Goal: Information Seeking & Learning: Learn about a topic

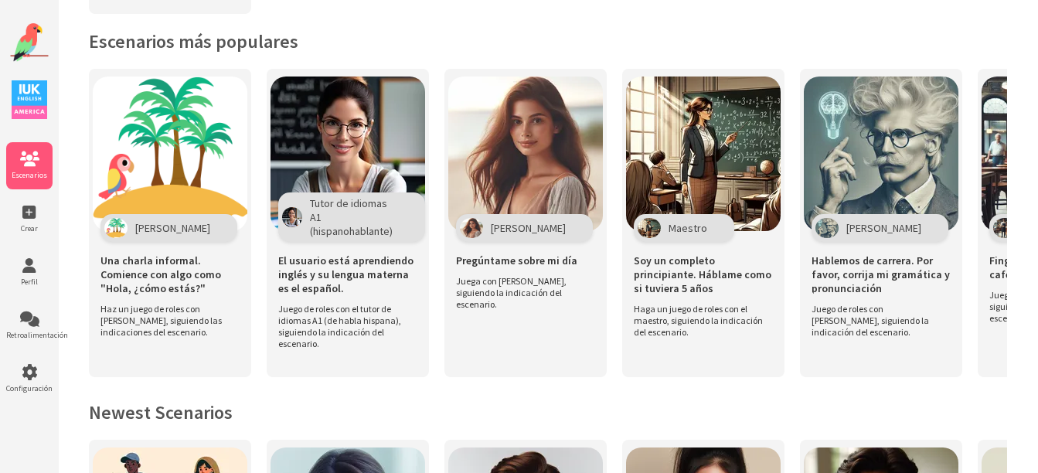
scroll to position [353, 0]
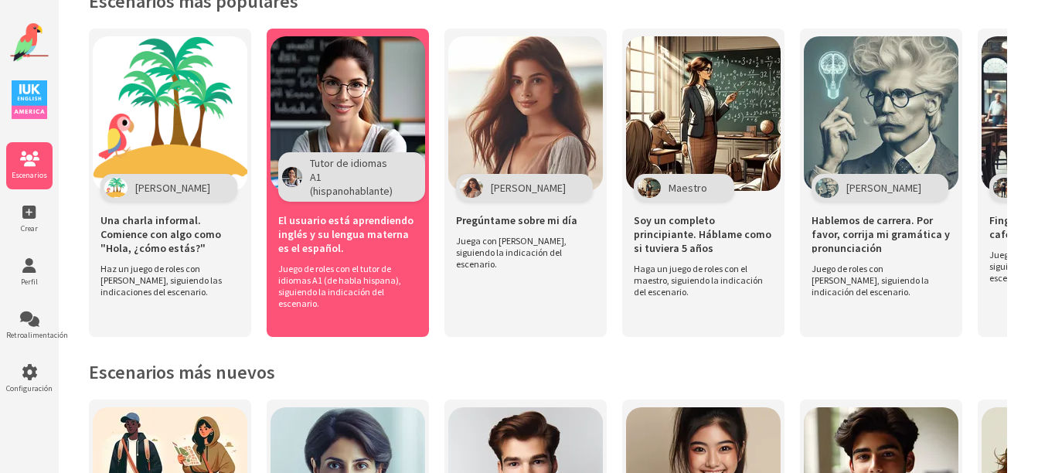
click at [380, 188] on div "Tutor de idiomas A1 (hispanohablante)" at bounding box center [351, 176] width 147 height 49
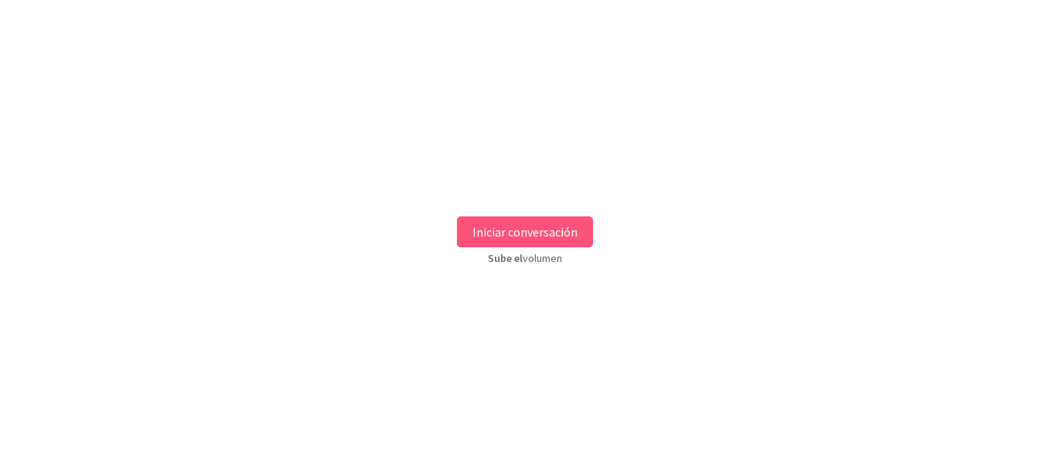
click at [507, 236] on button "Iniciar conversación" at bounding box center [525, 231] width 136 height 31
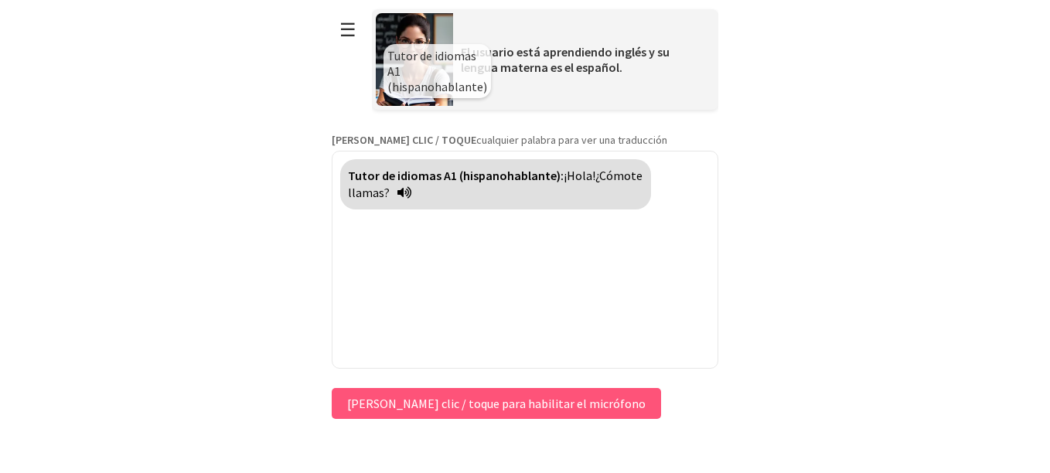
click at [432, 401] on div "**********" at bounding box center [525, 211] width 387 height 423
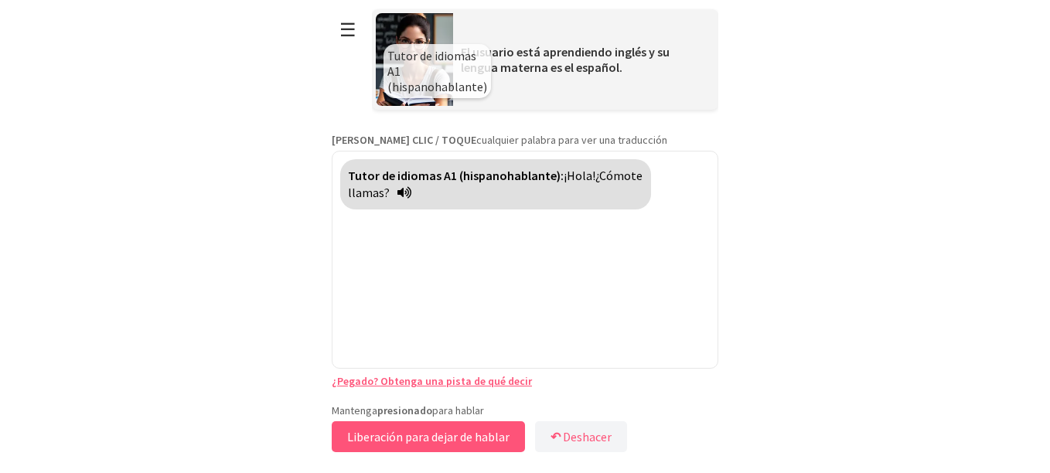
click at [403, 428] on button "Liberación para dejar de hablar" at bounding box center [428, 436] width 193 height 31
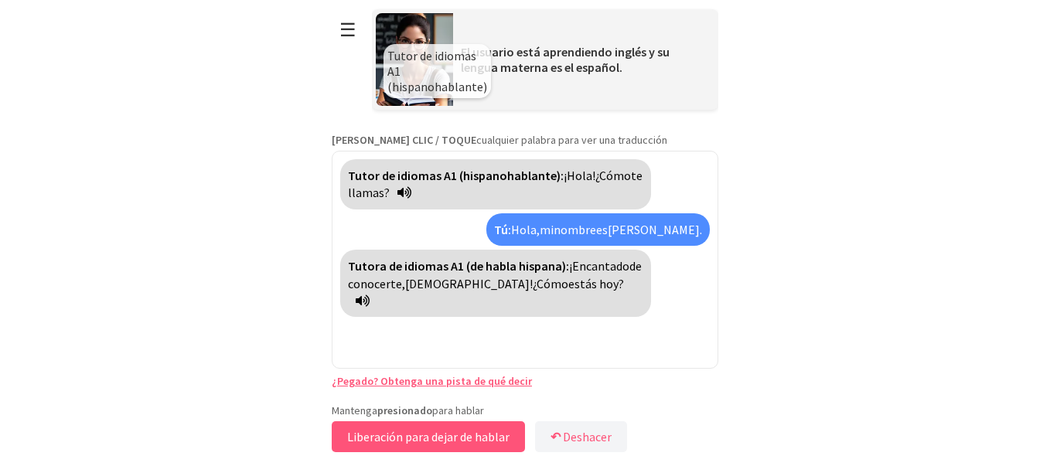
click at [403, 428] on button "Liberación para dejar de hablar" at bounding box center [428, 436] width 193 height 31
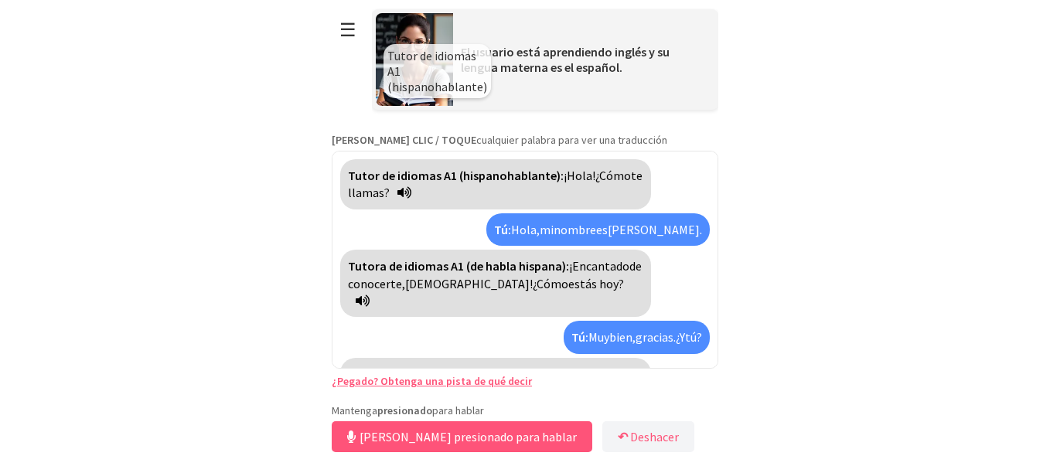
scroll to position [26, 0]
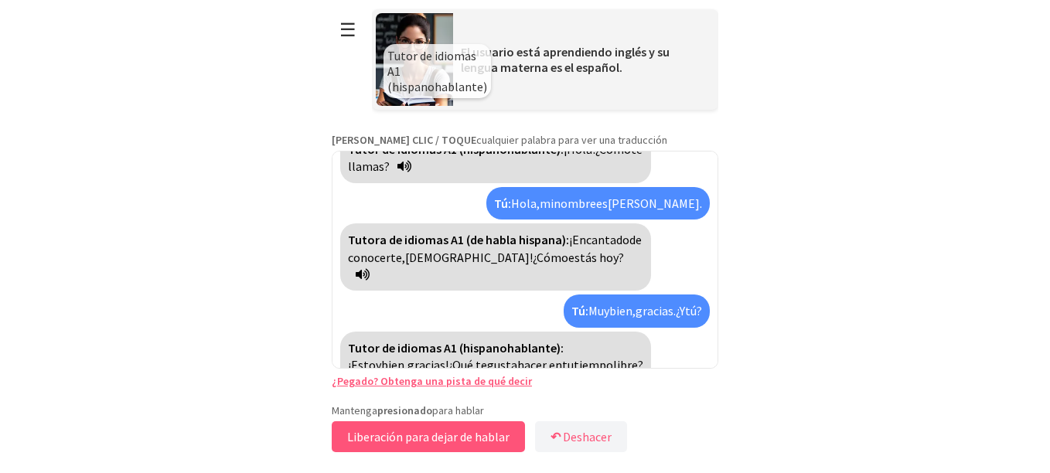
click at [403, 428] on button "Liberación para dejar de hablar" at bounding box center [428, 436] width 193 height 31
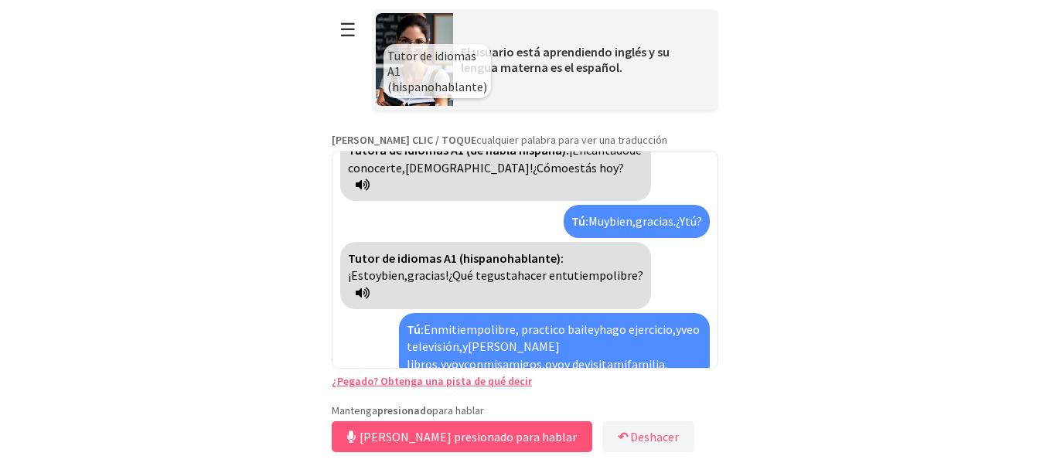
scroll to position [152, 0]
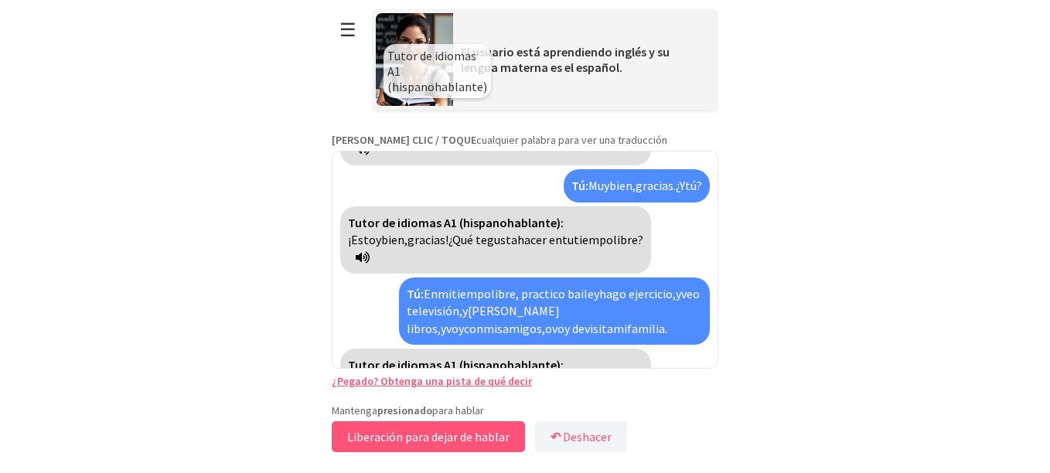
click at [403, 428] on button "Liberación para dejar de hablar" at bounding box center [428, 436] width 193 height 31
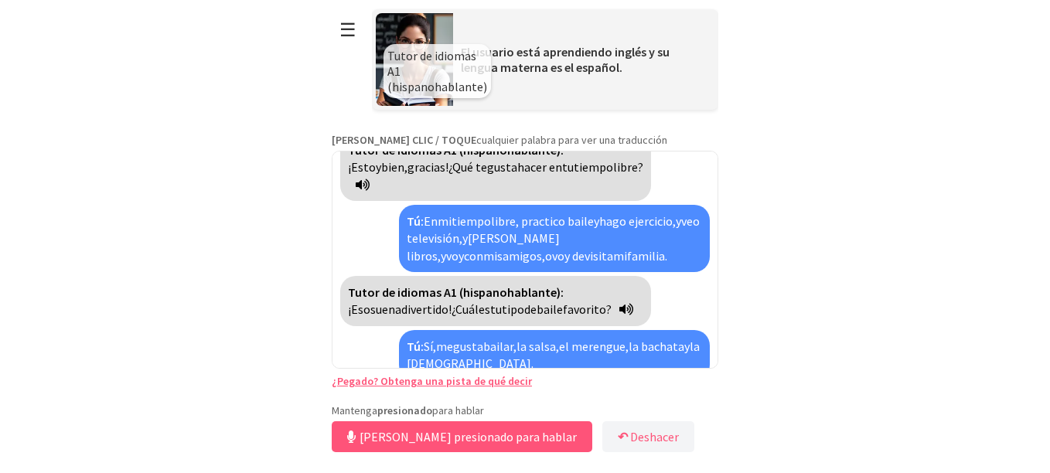
scroll to position [260, 0]
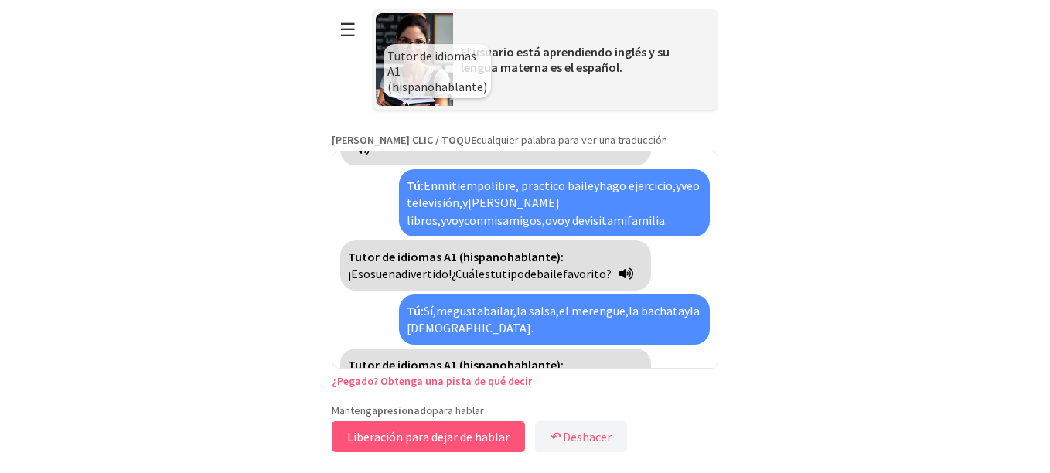
click at [403, 428] on button "Liberación para dejar de hablar" at bounding box center [428, 436] width 193 height 31
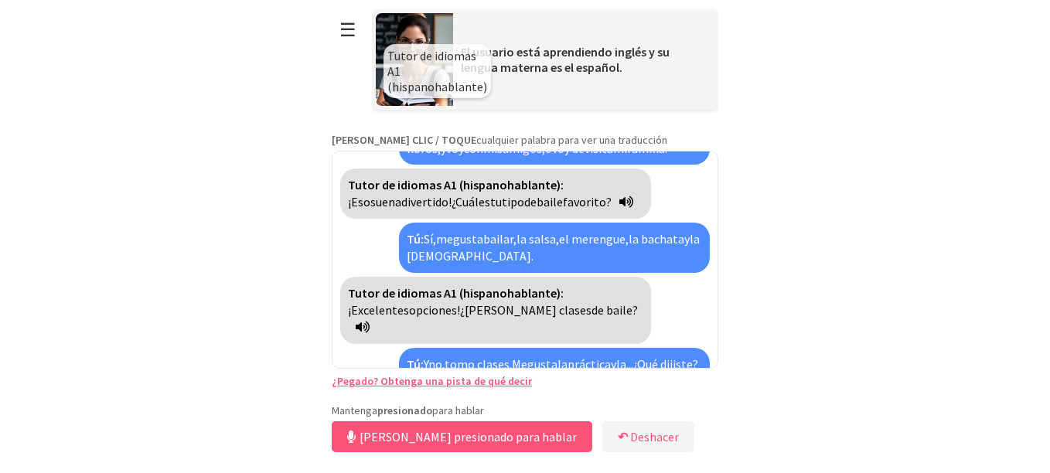
scroll to position [385, 0]
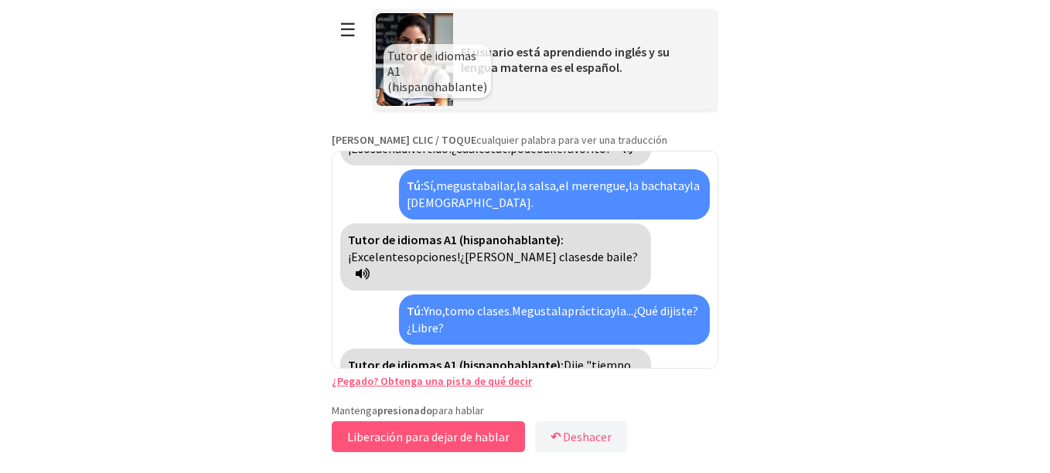
click at [403, 428] on button "Liberación para dejar de hablar" at bounding box center [428, 436] width 193 height 31
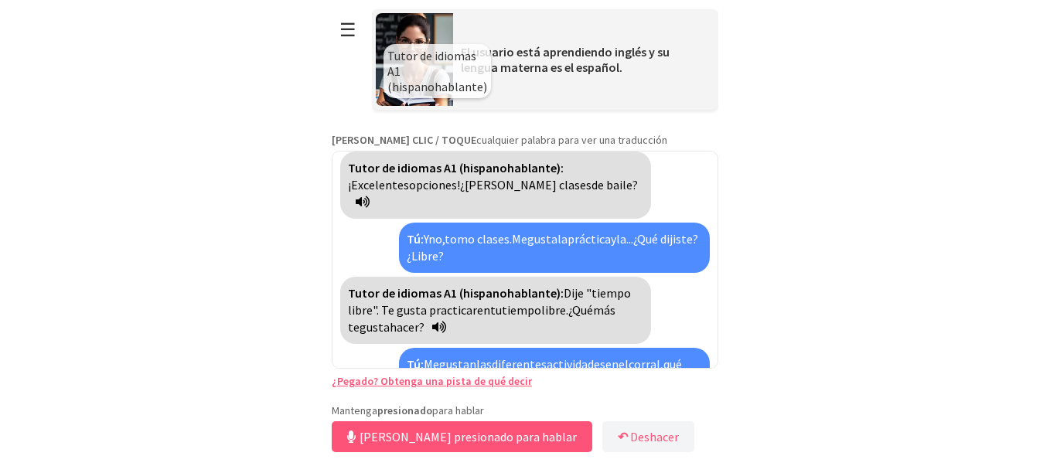
scroll to position [527, 0]
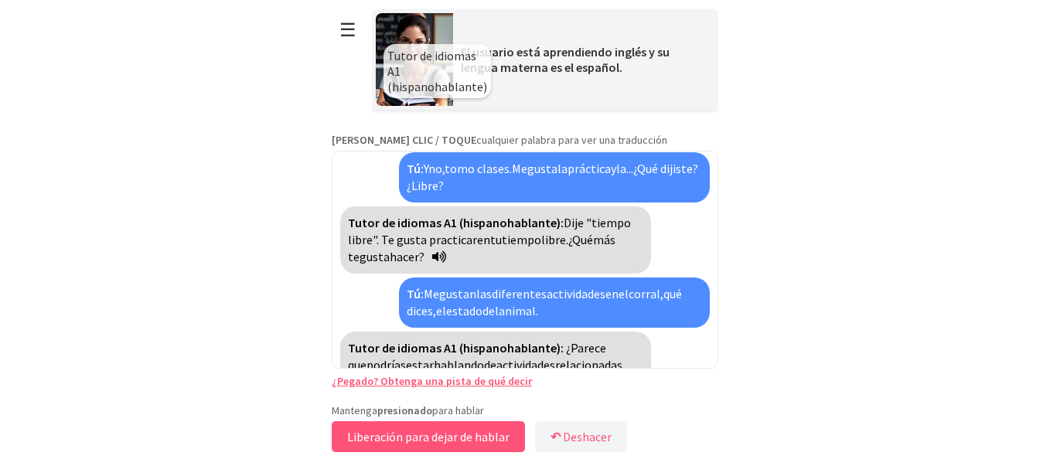
click at [403, 428] on button "Liberación para dejar de hablar" at bounding box center [428, 436] width 193 height 31
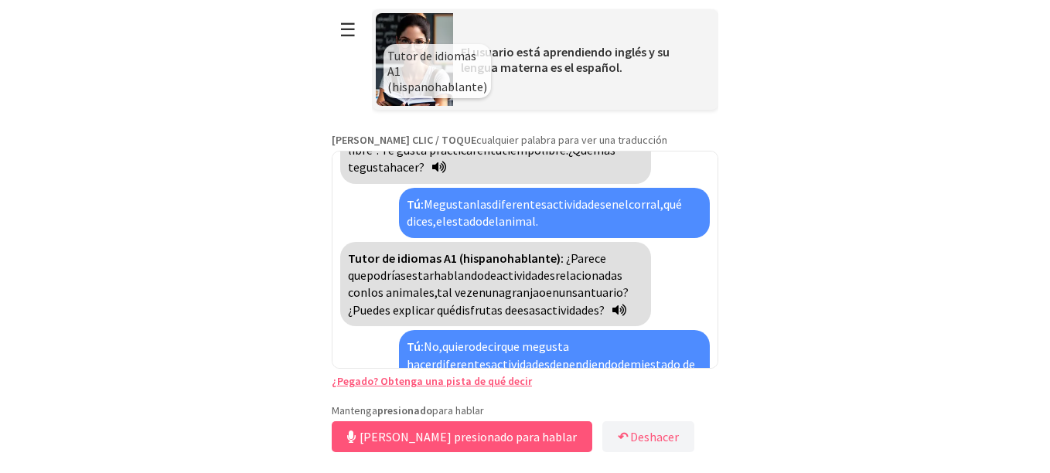
scroll to position [704, 0]
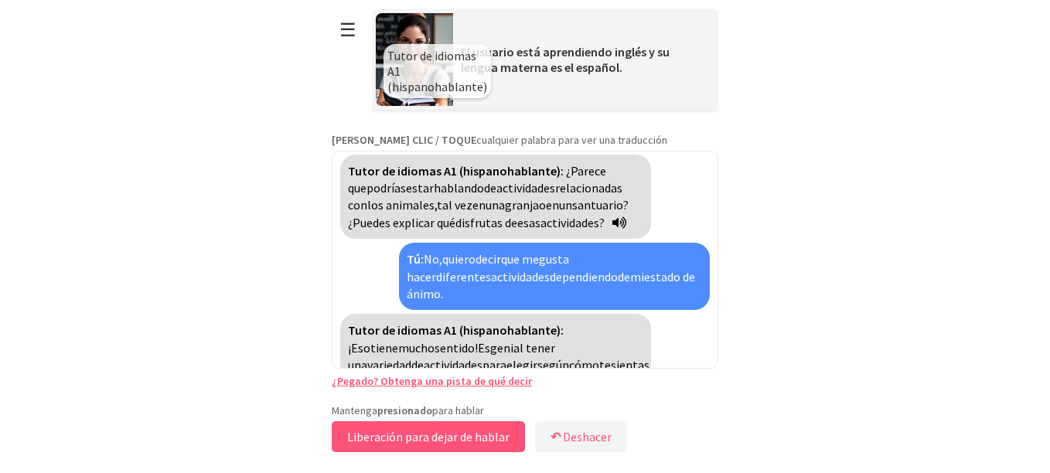
click at [403, 428] on button "Liberación para dejar de hablar" at bounding box center [428, 436] width 193 height 31
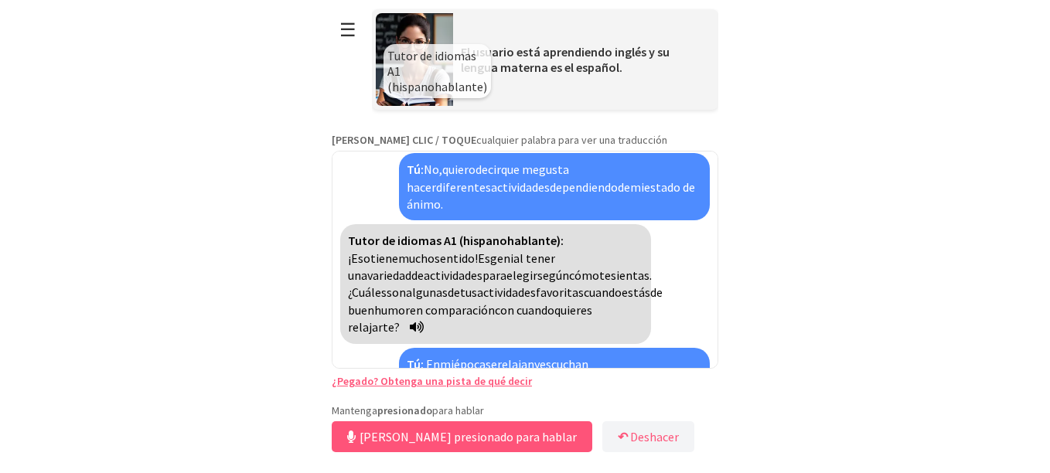
scroll to position [864, 0]
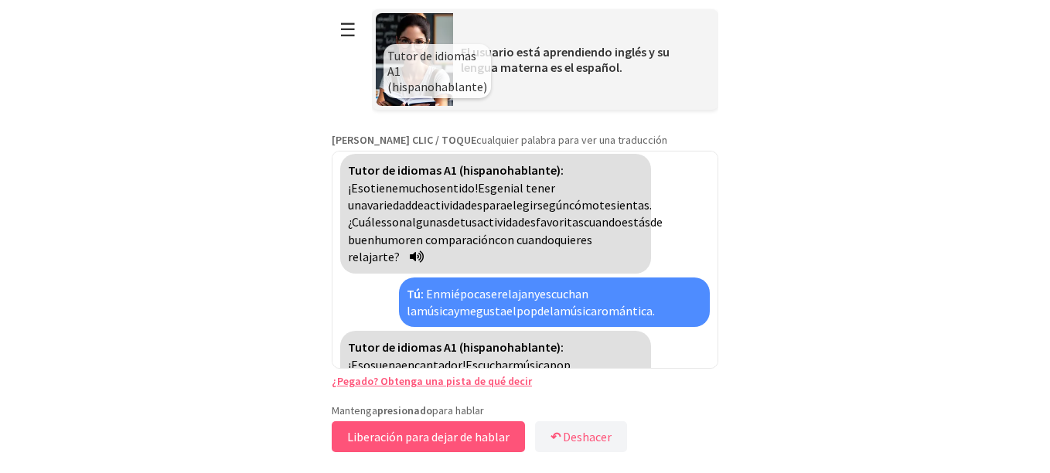
click at [407, 434] on button "Liberación para dejar de hablar" at bounding box center [428, 436] width 193 height 31
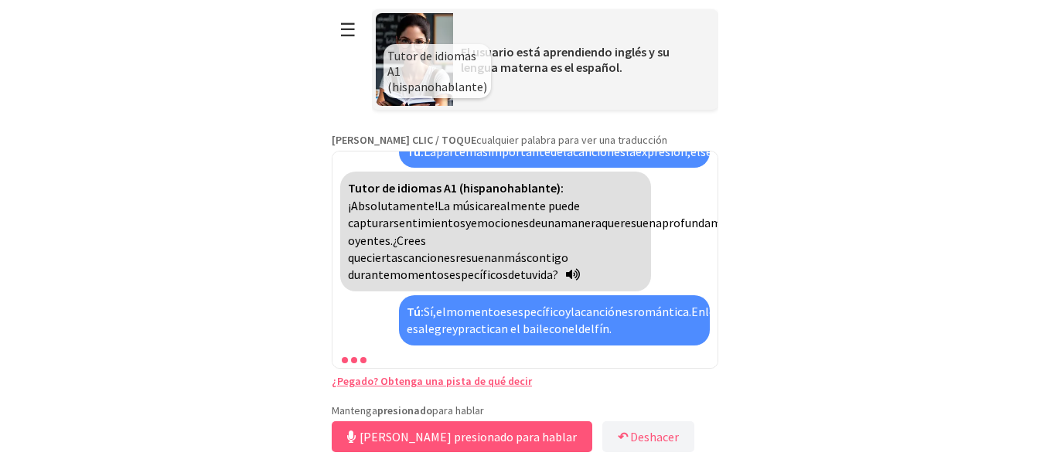
scroll to position [1447, 0]
